Goal: Task Accomplishment & Management: Manage account settings

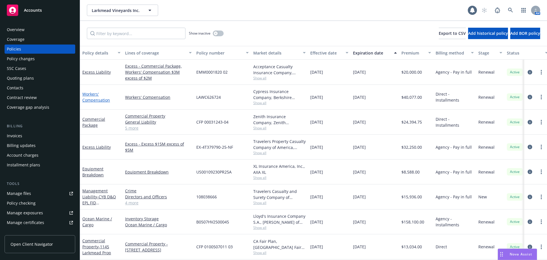
click at [95, 98] on link "Workers' Compensation" at bounding box center [96, 96] width 28 height 11
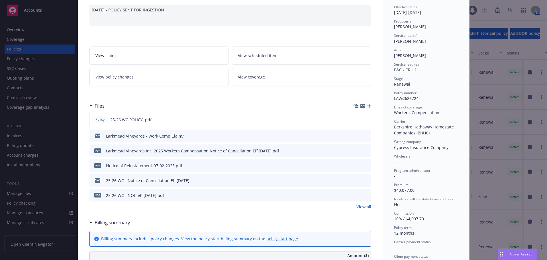
scroll to position [57, 0]
click at [365, 150] on icon "preview file" at bounding box center [365, 150] width 5 height 4
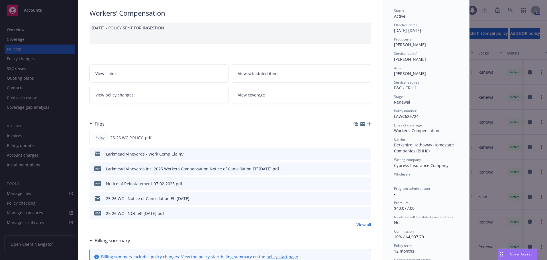
scroll to position [0, 0]
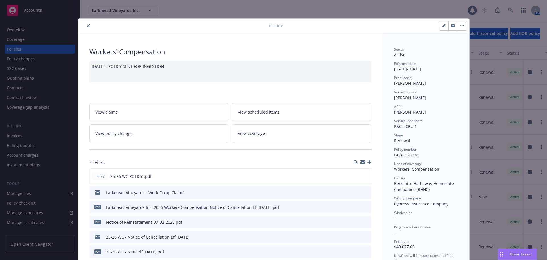
click at [462, 26] on button "button" at bounding box center [462, 25] width 9 height 9
drag, startPoint x: 445, startPoint y: 50, endPoint x: 442, endPoint y: 45, distance: 5.9
click at [445, 50] on div "Status" at bounding box center [426, 49] width 64 height 5
click at [439, 27] on button "button" at bounding box center [443, 25] width 9 height 9
select select "RENEWAL"
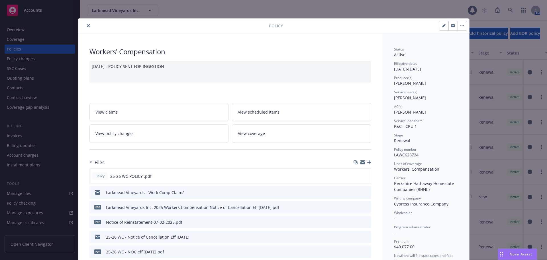
select select "12"
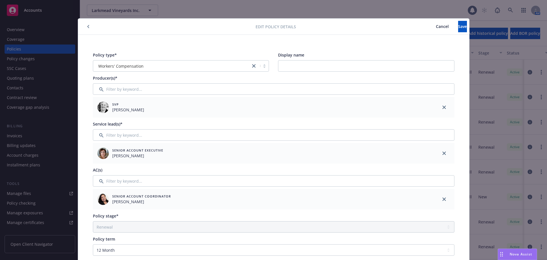
click at [85, 29] on button "button" at bounding box center [88, 26] width 7 height 7
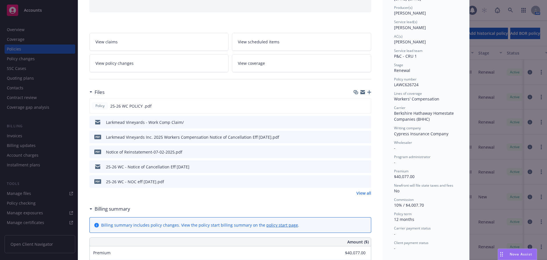
scroll to position [57, 0]
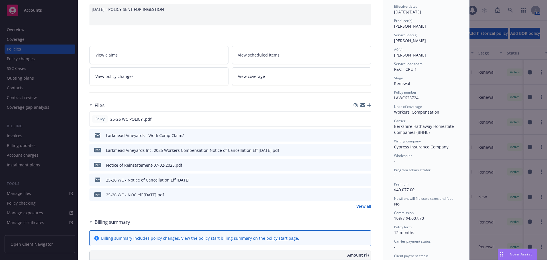
click at [112, 79] on span "View policy changes" at bounding box center [114, 76] width 38 height 6
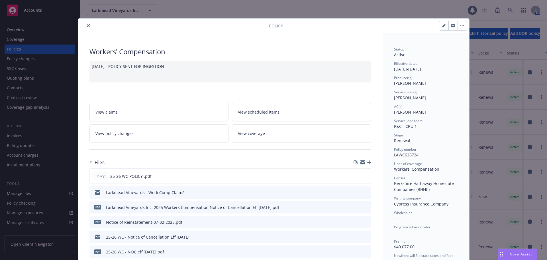
click at [87, 26] on icon "close" at bounding box center [88, 25] width 3 height 3
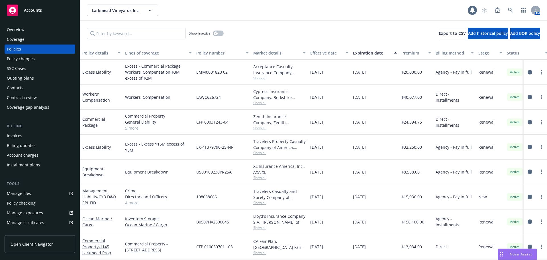
click at [19, 69] on div "SSC Cases" at bounding box center [16, 68] width 19 height 9
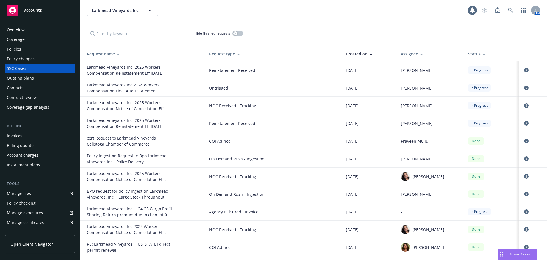
click at [133, 90] on div "Larkmead Vineyards Inc 2024 Workers Compensation Final Audit Statement" at bounding box center [130, 88] width 86 height 12
click at [524, 87] on icon "circleInformation" at bounding box center [526, 88] width 5 height 5
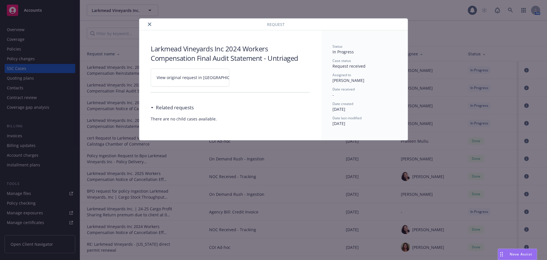
click at [205, 79] on span "View original request in SSC" at bounding box center [200, 77] width 86 height 6
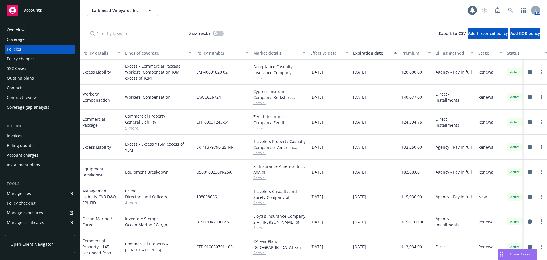
click at [27, 193] on div "Manage files" at bounding box center [19, 193] width 24 height 9
click at [27, 60] on div "Policy changes" at bounding box center [21, 58] width 28 height 9
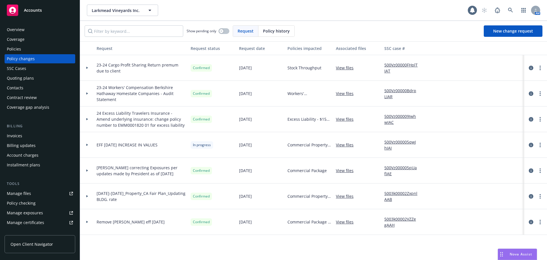
click at [25, 194] on div "Manage files" at bounding box center [19, 193] width 24 height 9
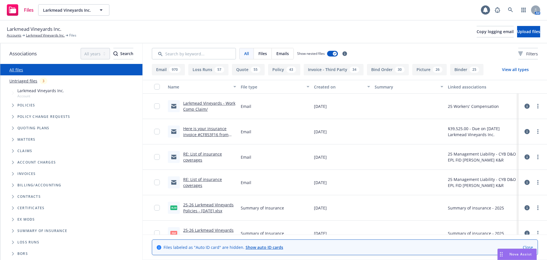
click at [22, 82] on link "Untriaged files" at bounding box center [23, 81] width 28 height 6
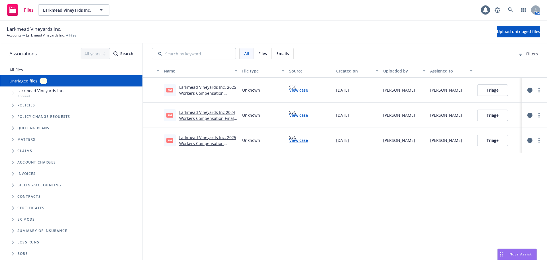
click at [207, 116] on link "Larkmead Vineyards Inc 2024 Workers Compensation Final Audit Statement.pdf" at bounding box center [207, 117] width 56 height 17
click at [497, 117] on button "Triage" at bounding box center [492, 114] width 31 height 11
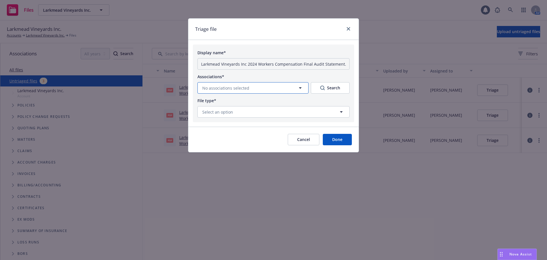
click at [253, 88] on button "No associations selected" at bounding box center [253, 87] width 111 height 11
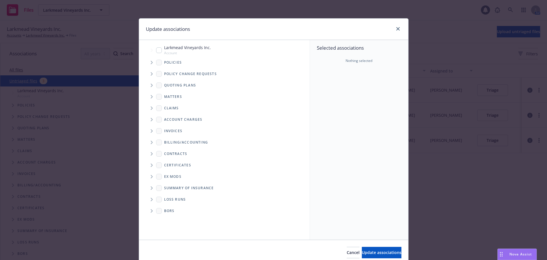
click at [158, 50] on input "Tree Example" at bounding box center [159, 50] width 6 height 6
checkbox input "true"
click at [368, 252] on span "Update associations" at bounding box center [382, 251] width 40 height 5
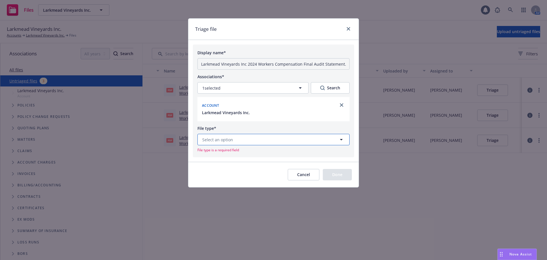
click at [239, 139] on button "Select an option" at bounding box center [274, 139] width 152 height 11
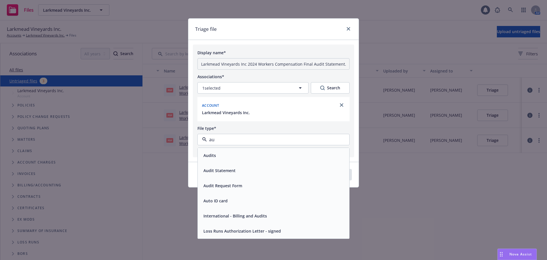
type input "aud"
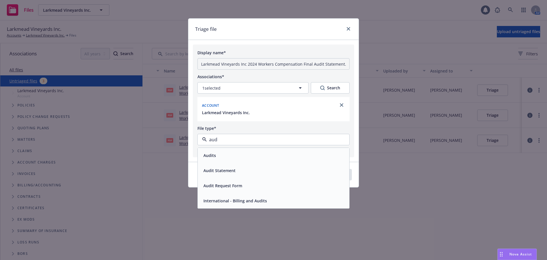
click at [219, 153] on div "Audits" at bounding box center [273, 155] width 145 height 8
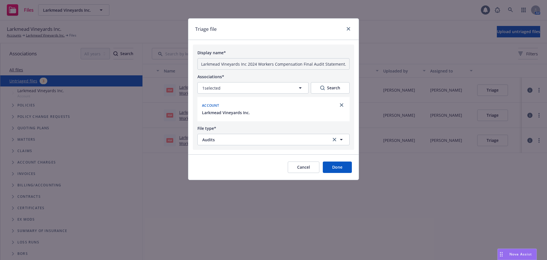
click at [347, 168] on button "Done" at bounding box center [337, 166] width 29 height 11
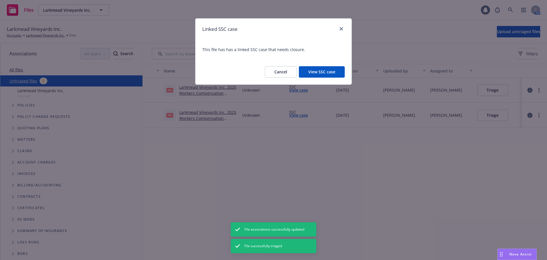
click at [326, 76] on button "View SSC case" at bounding box center [322, 71] width 46 height 11
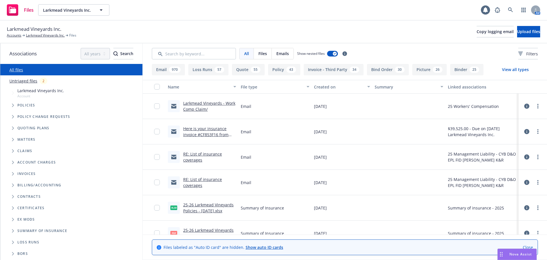
click at [26, 82] on link "Untriaged files" at bounding box center [23, 81] width 28 height 6
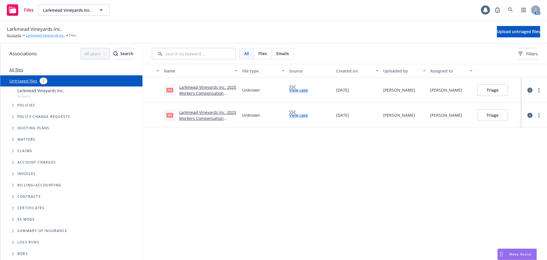
click at [46, 35] on link "Larkmead Vineyards Inc." at bounding box center [45, 35] width 39 height 5
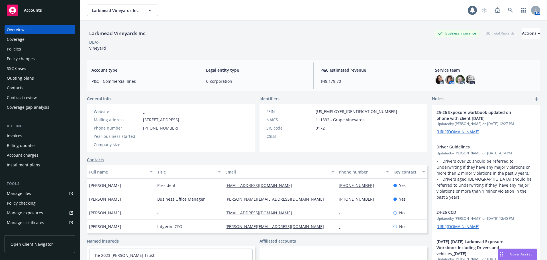
click at [22, 56] on div "Policy changes" at bounding box center [21, 58] width 28 height 9
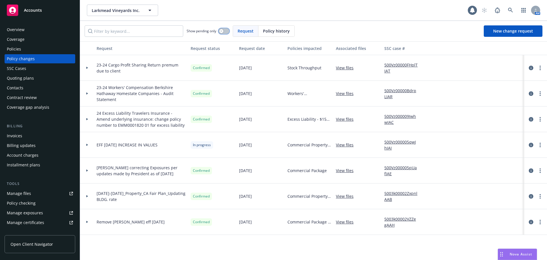
click at [227, 29] on button "button" at bounding box center [224, 31] width 11 height 6
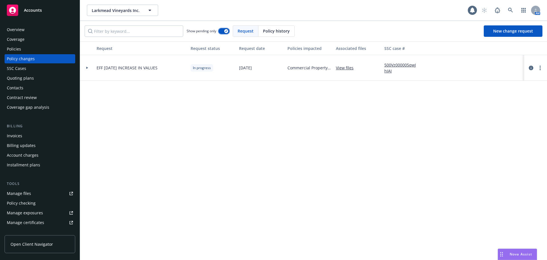
drag, startPoint x: 227, startPoint y: 31, endPoint x: 214, endPoint y: 29, distance: 13.2
click at [227, 31] on icon "button" at bounding box center [226, 31] width 2 height 2
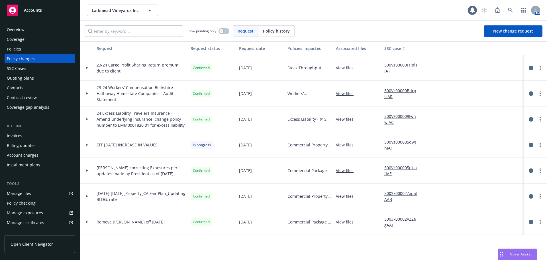
click at [19, 51] on div "Policies" at bounding box center [14, 48] width 14 height 9
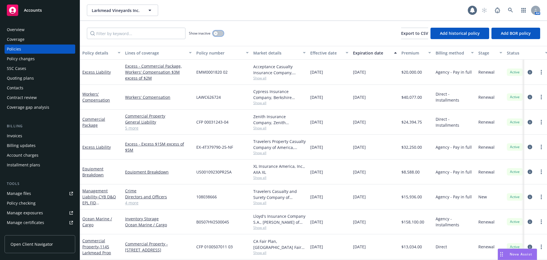
click at [218, 34] on button "button" at bounding box center [218, 33] width 11 height 6
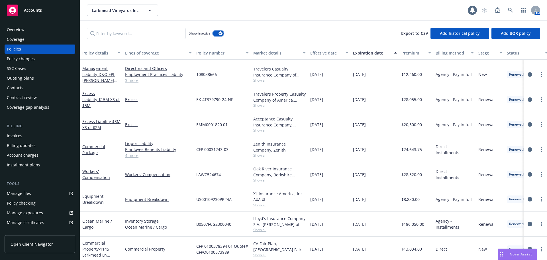
scroll to position [713, 0]
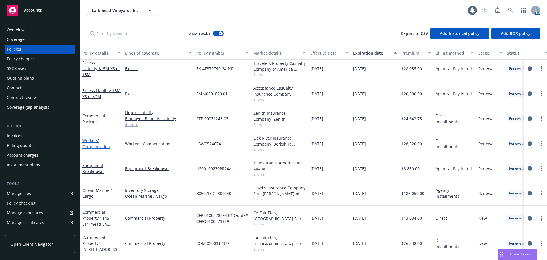
click at [90, 144] on link "Workers' Compensation" at bounding box center [96, 143] width 28 height 11
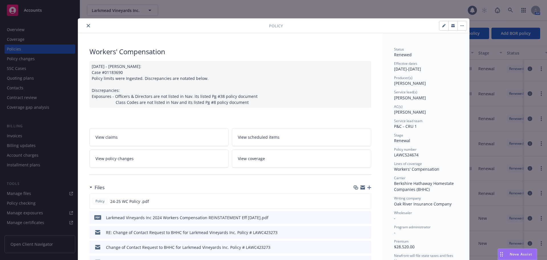
click at [156, 167] on link "View policy changes" at bounding box center [158, 158] width 139 height 18
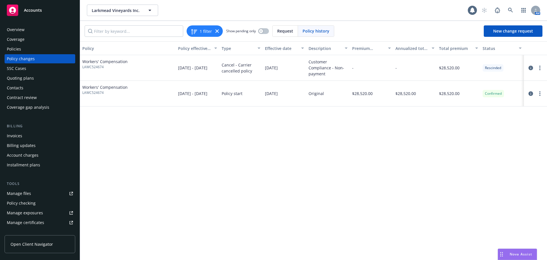
click at [307, 169] on div "Policy Policy effective dates Type Effective date Description Premium change An…" at bounding box center [313, 150] width 467 height 218
click at [141, 27] on input "Filter by keyword..." at bounding box center [134, 30] width 99 height 11
type input "audit"
